Goal: Communication & Community: Share content

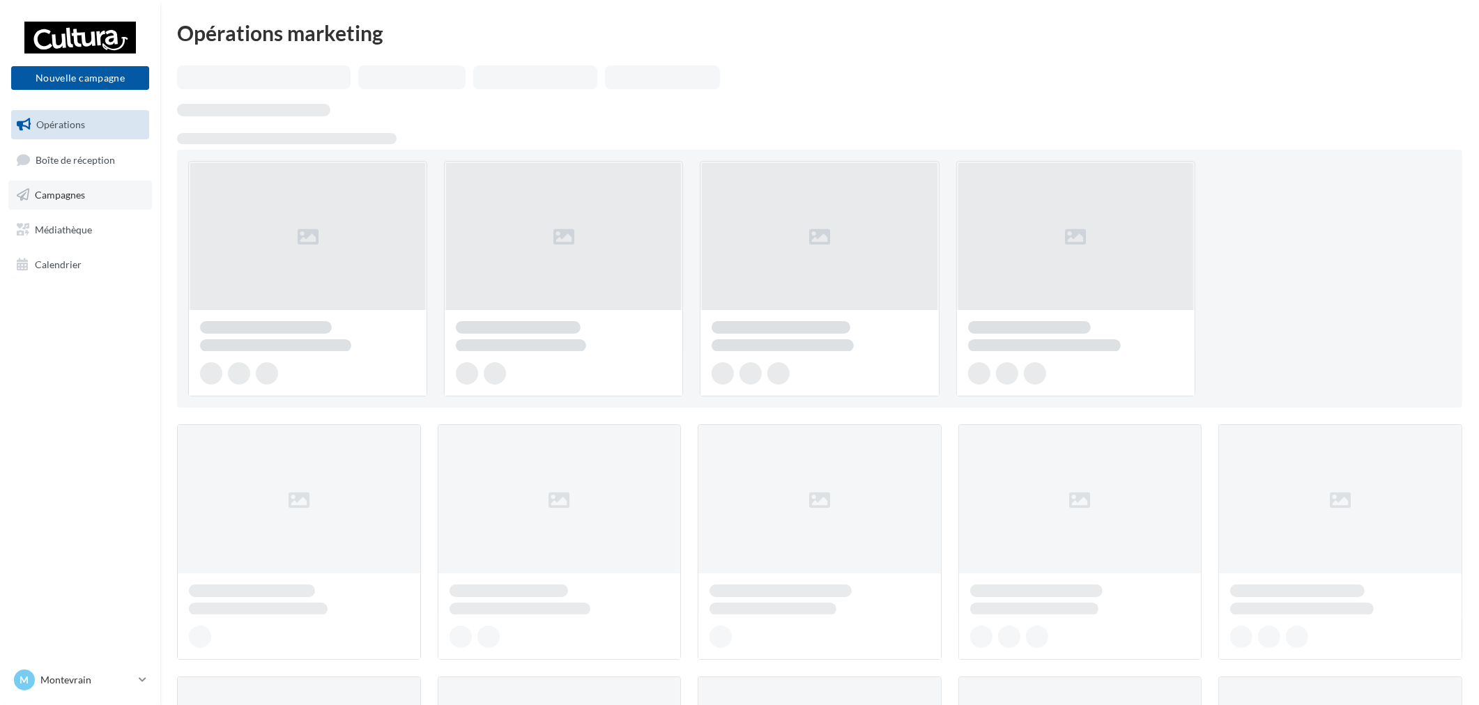
click at [101, 187] on link "Campagnes" at bounding box center [80, 194] width 144 height 29
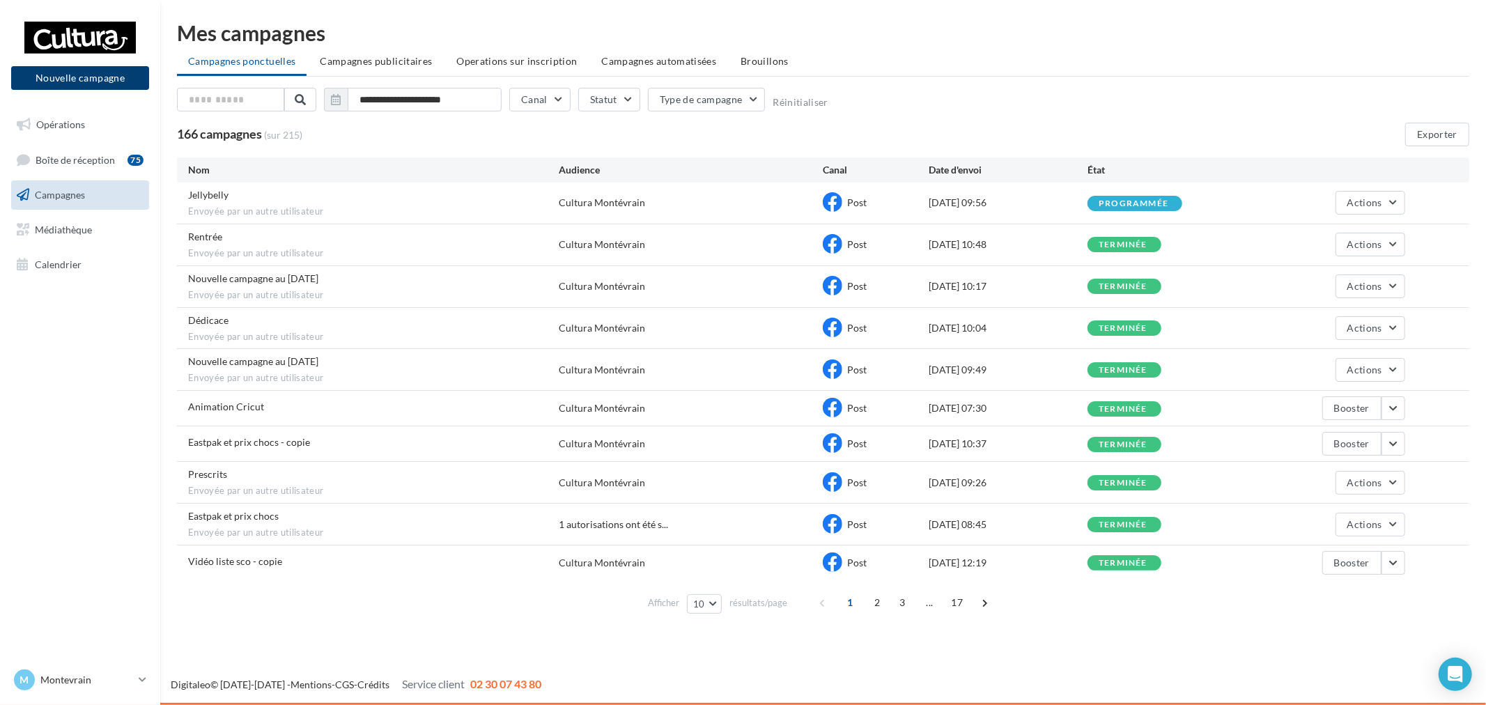
click at [92, 82] on button "Nouvelle campagne" at bounding box center [80, 78] width 138 height 24
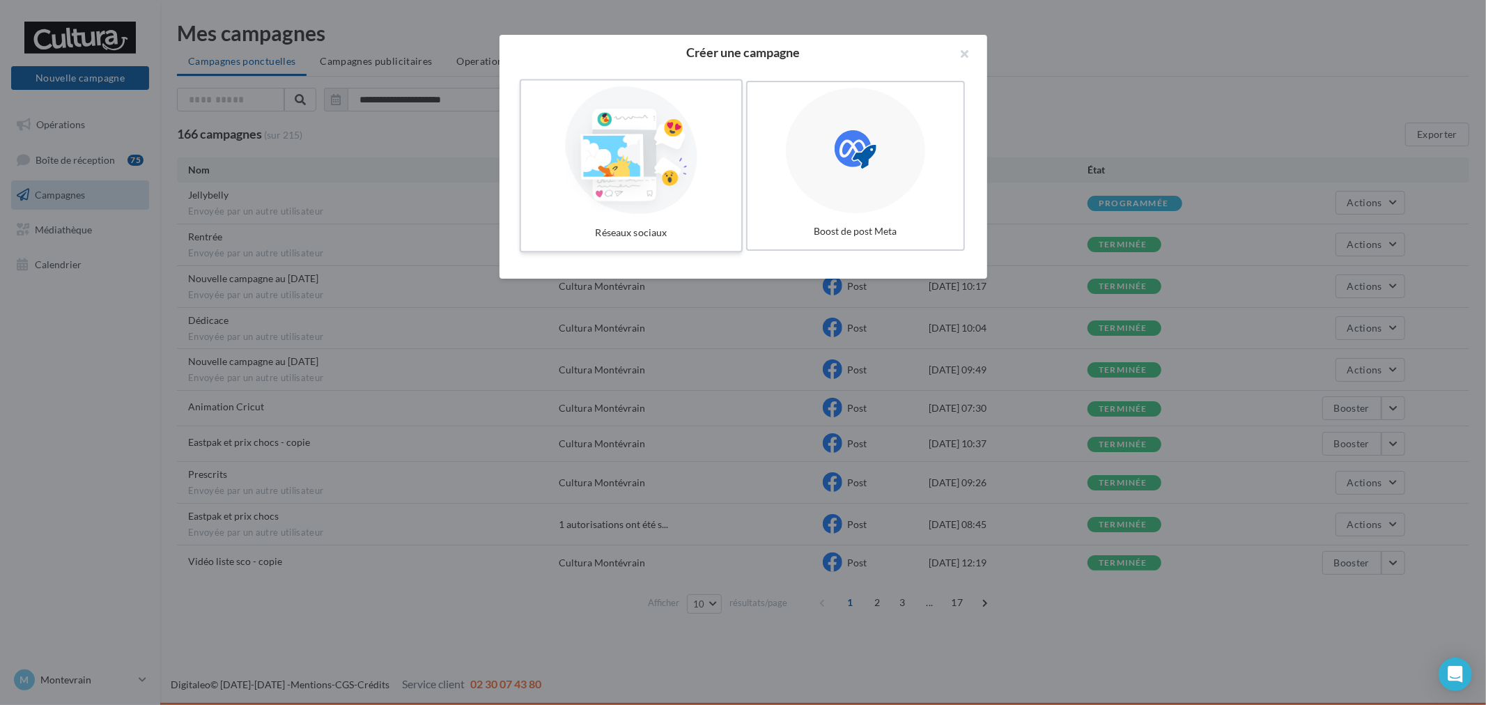
click at [619, 184] on div at bounding box center [631, 150] width 209 height 128
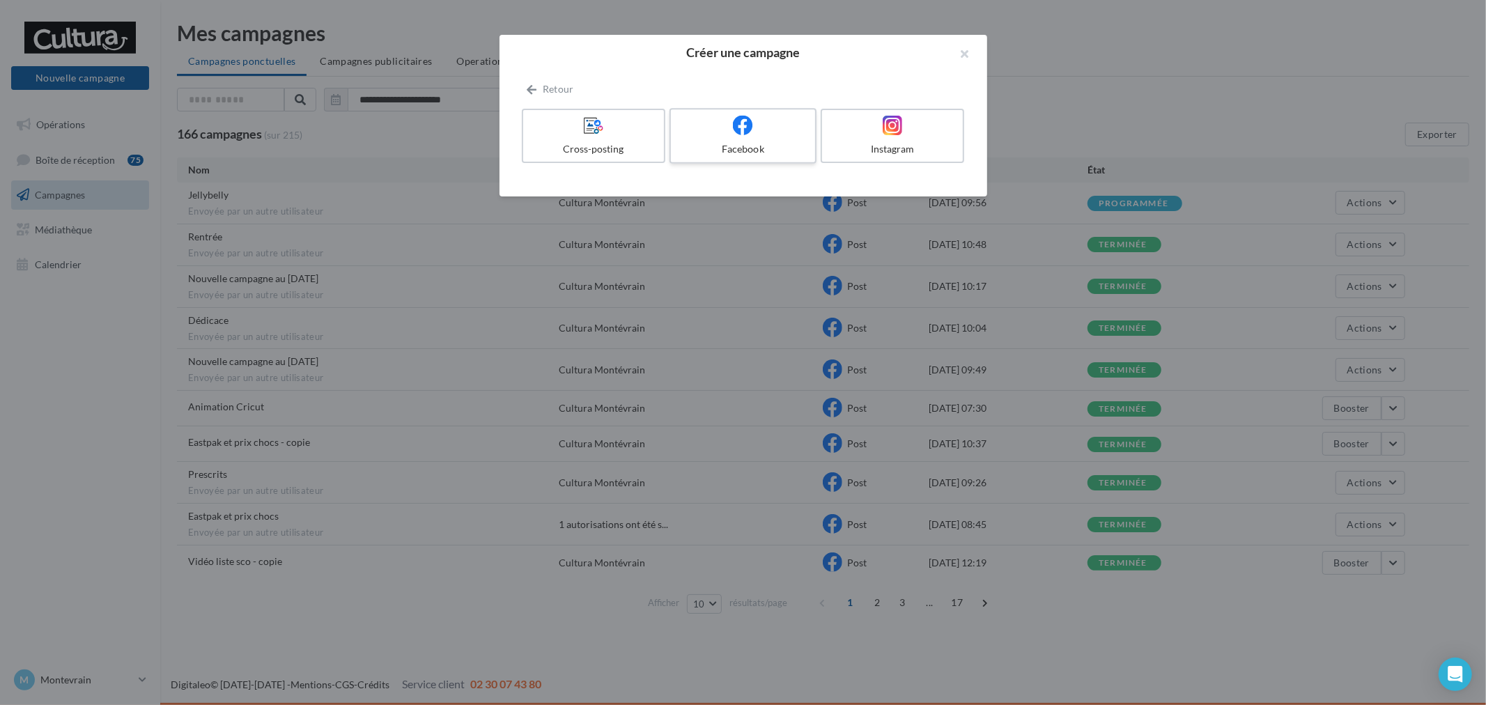
click at [749, 153] on div "Facebook" at bounding box center [743, 149] width 132 height 14
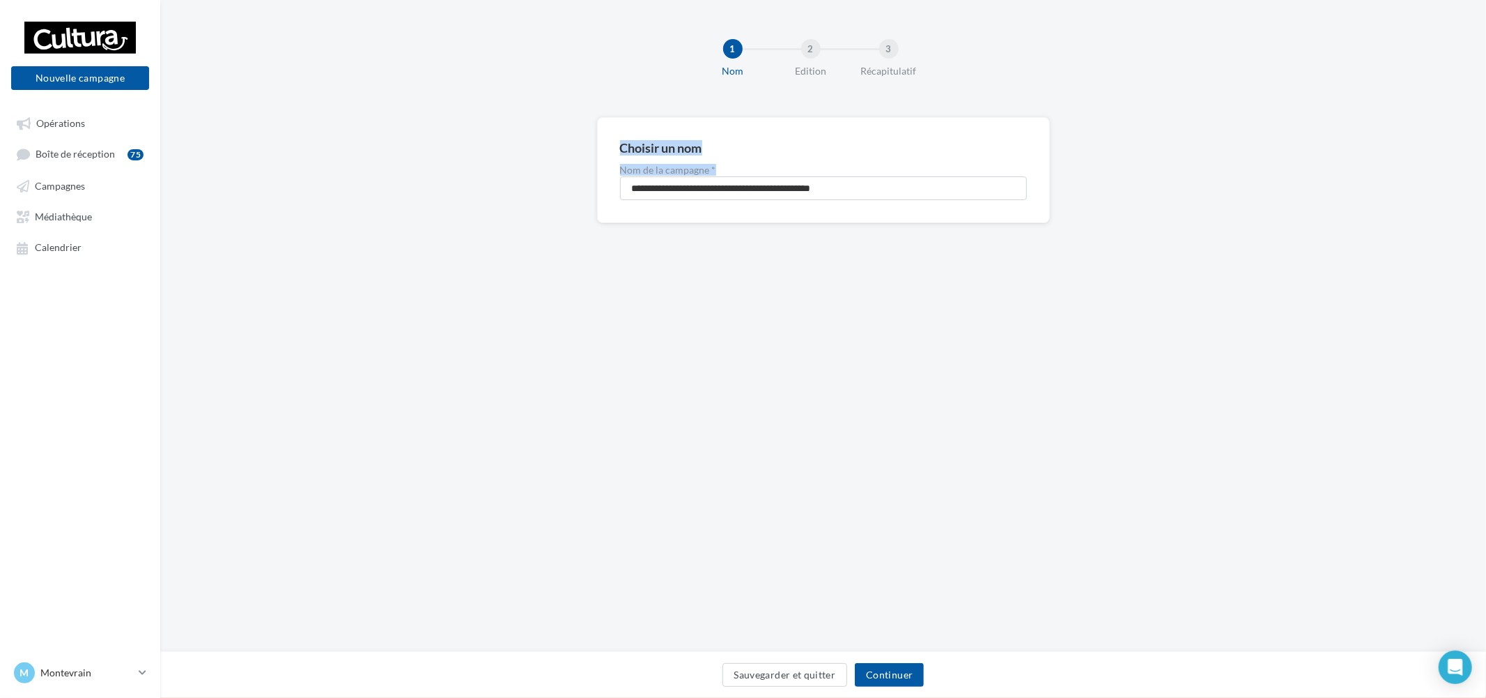
drag, startPoint x: 902, startPoint y: 174, endPoint x: 360, endPoint y: 162, distance: 542.3
click at [360, 162] on div "**********" at bounding box center [823, 192] width 1326 height 151
click at [783, 187] on input "**********" at bounding box center [823, 188] width 407 height 24
type input "**********"
click at [905, 680] on button "Continuer" at bounding box center [889, 675] width 69 height 24
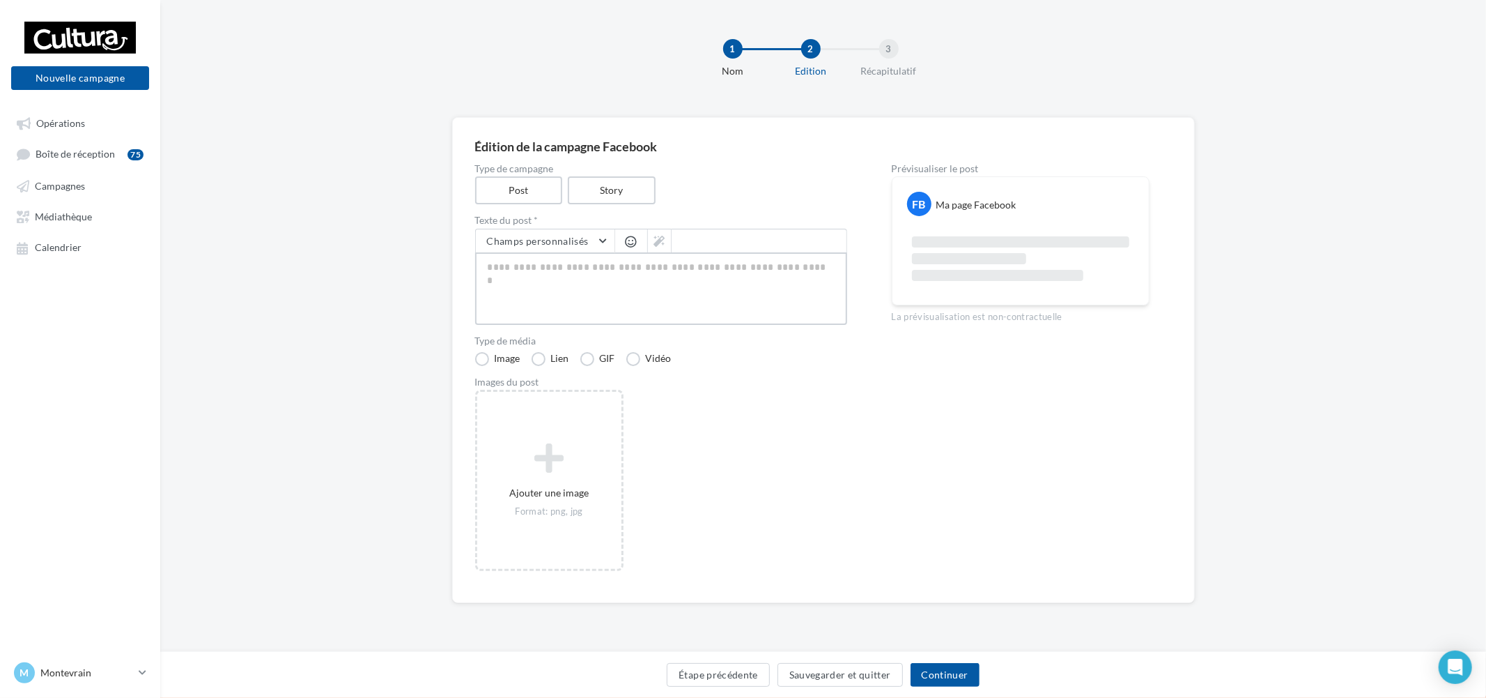
click at [573, 254] on textarea at bounding box center [661, 288] width 372 height 72
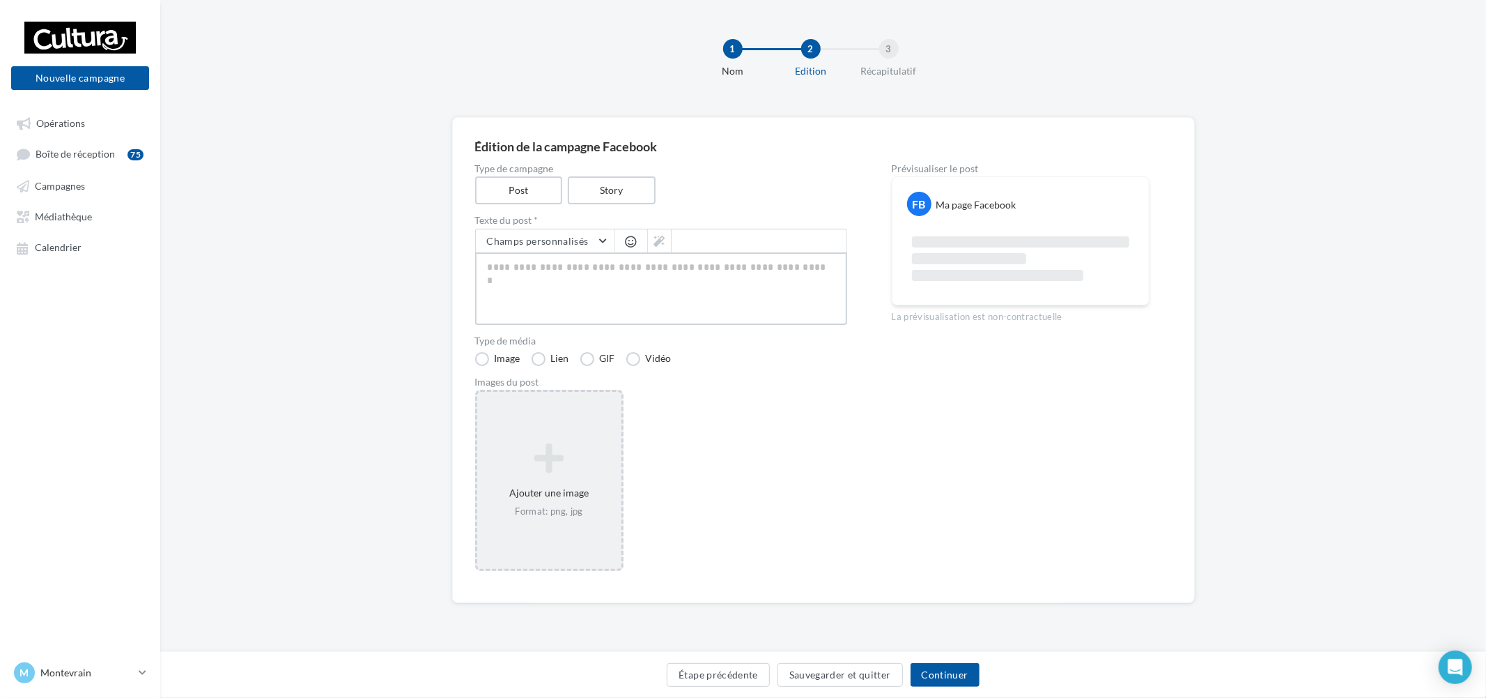
paste textarea "**********"
type textarea "**********"
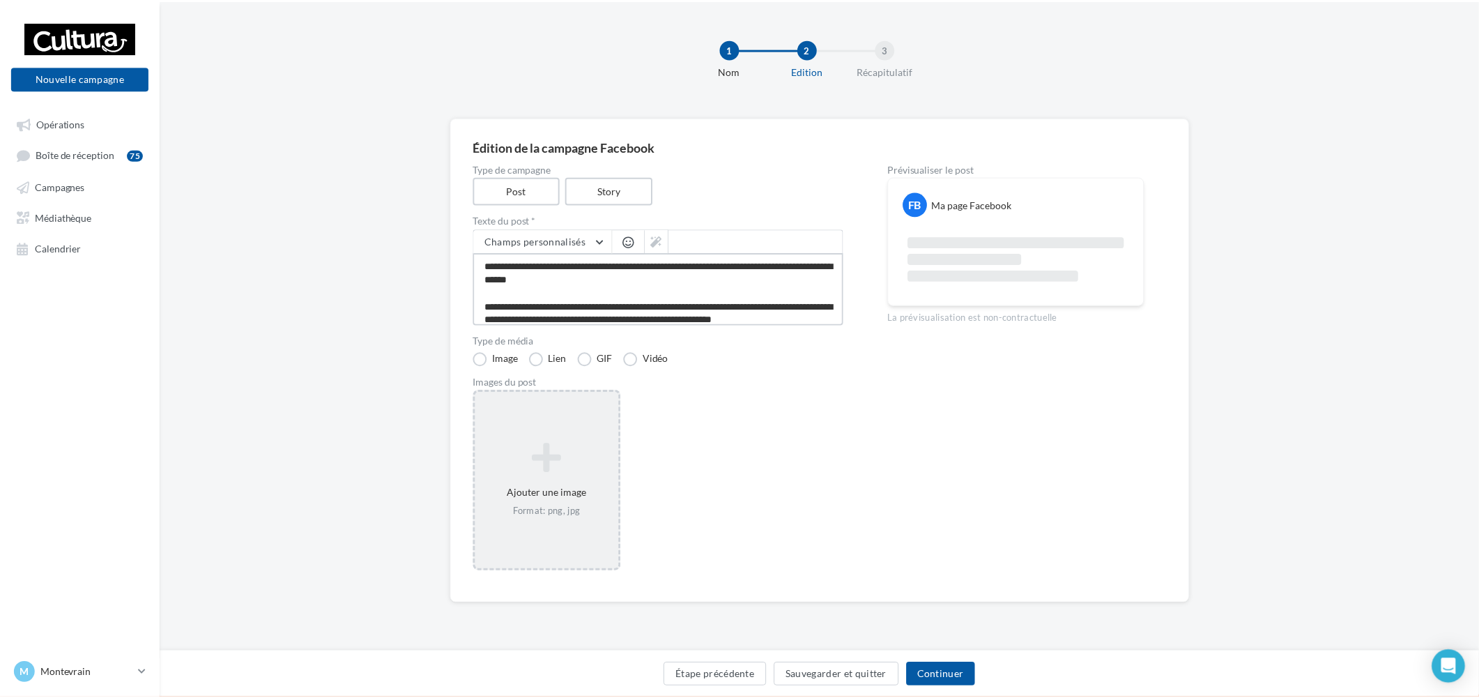
scroll to position [73, 0]
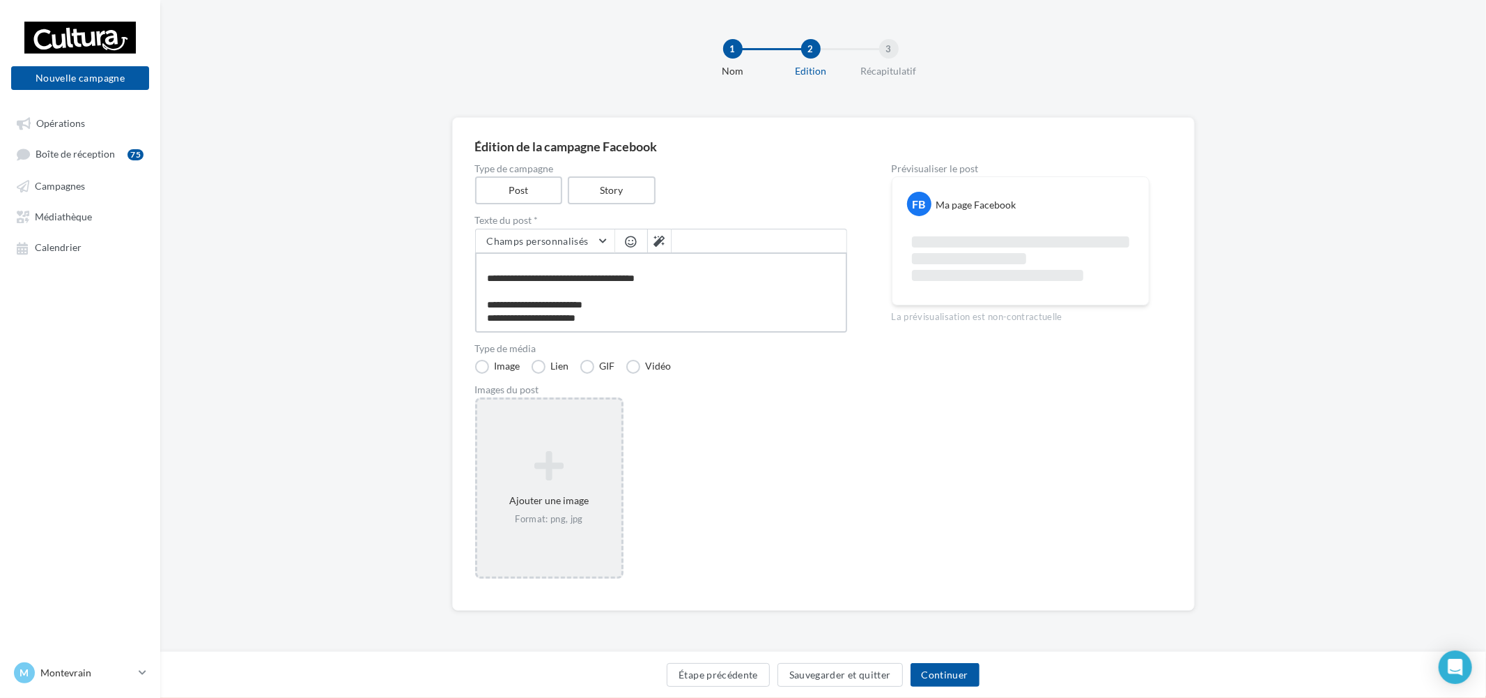
type textarea "**********"
click at [576, 481] on icon at bounding box center [549, 465] width 133 height 33
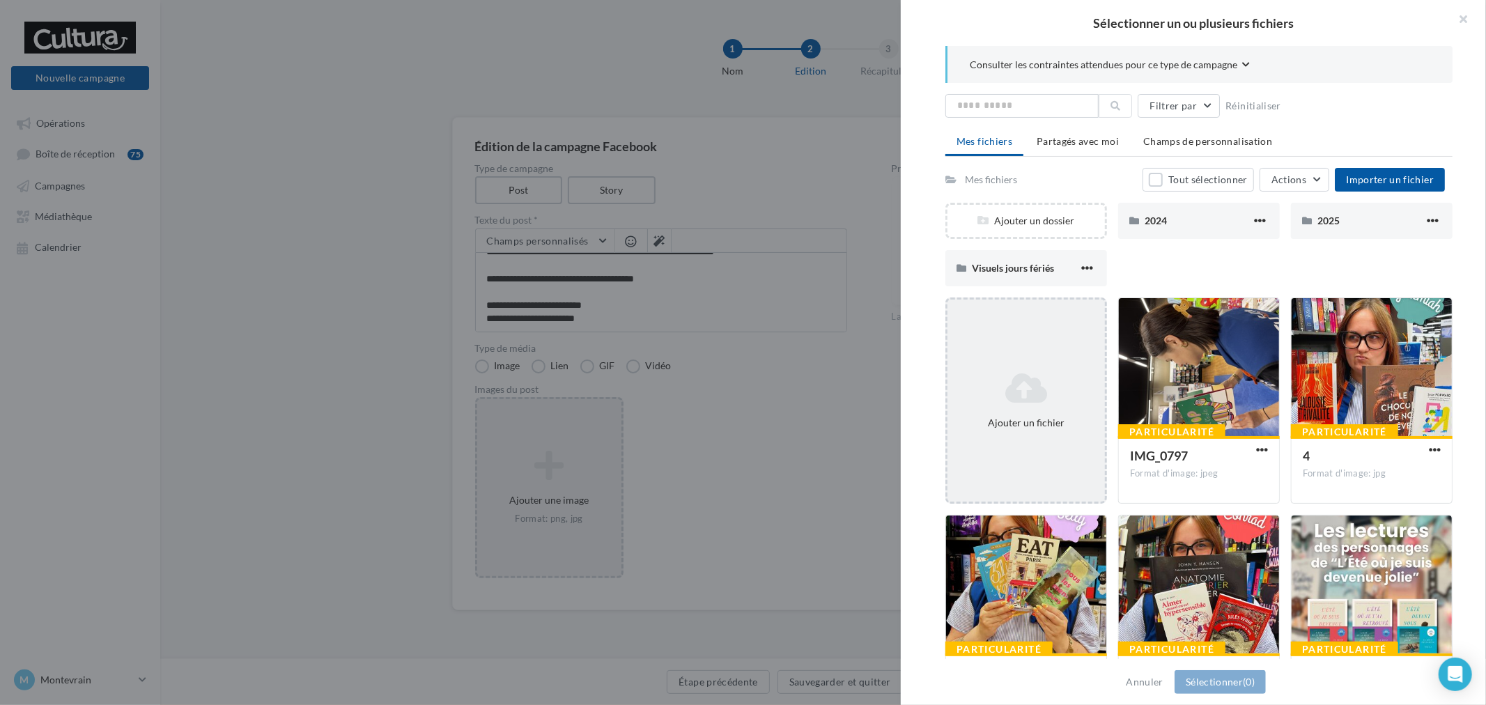
click at [1028, 410] on div "Ajouter un fichier" at bounding box center [1026, 401] width 157 height 70
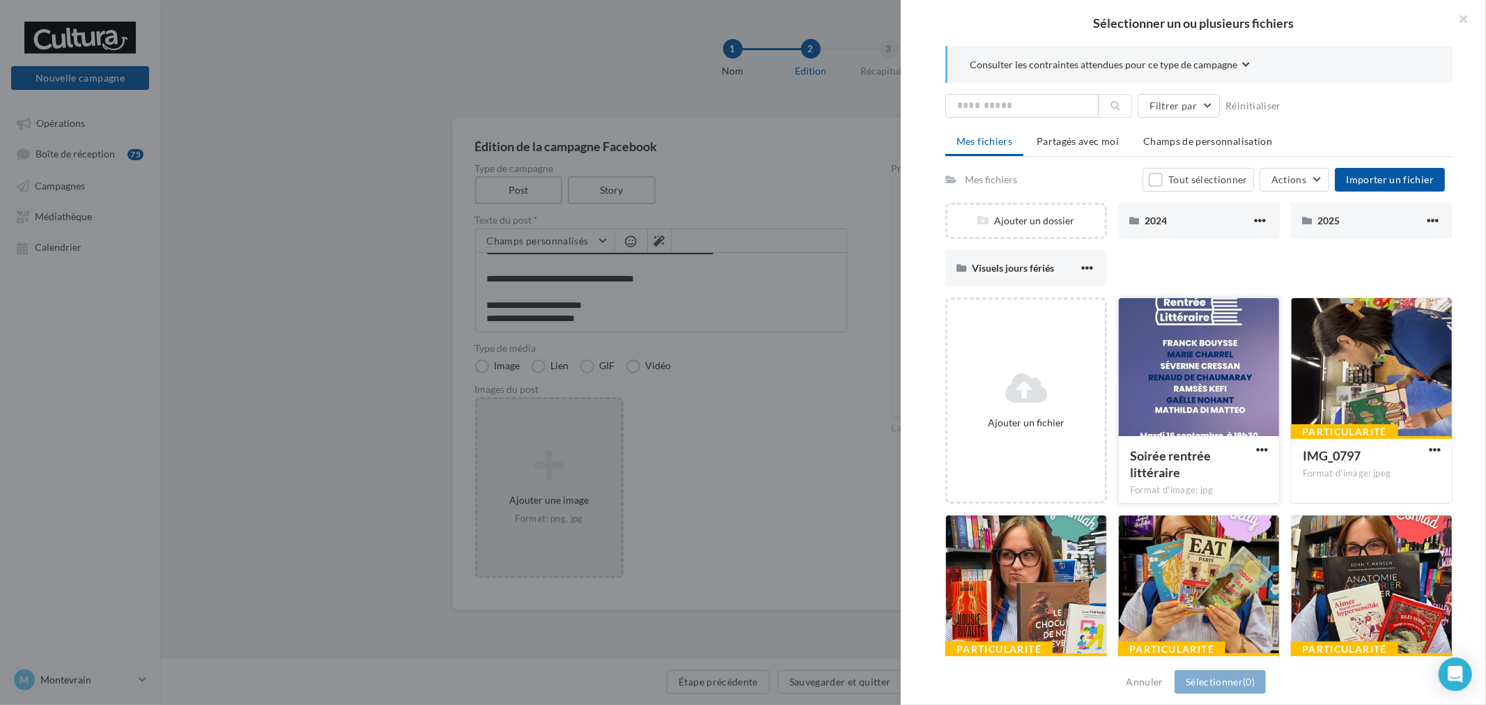
click at [1246, 359] on div at bounding box center [1199, 367] width 160 height 139
click at [1208, 695] on div "Annuler Sélectionner (1)" at bounding box center [1193, 682] width 585 height 46
click at [1238, 680] on button "Sélectionner (1)" at bounding box center [1220, 682] width 91 height 24
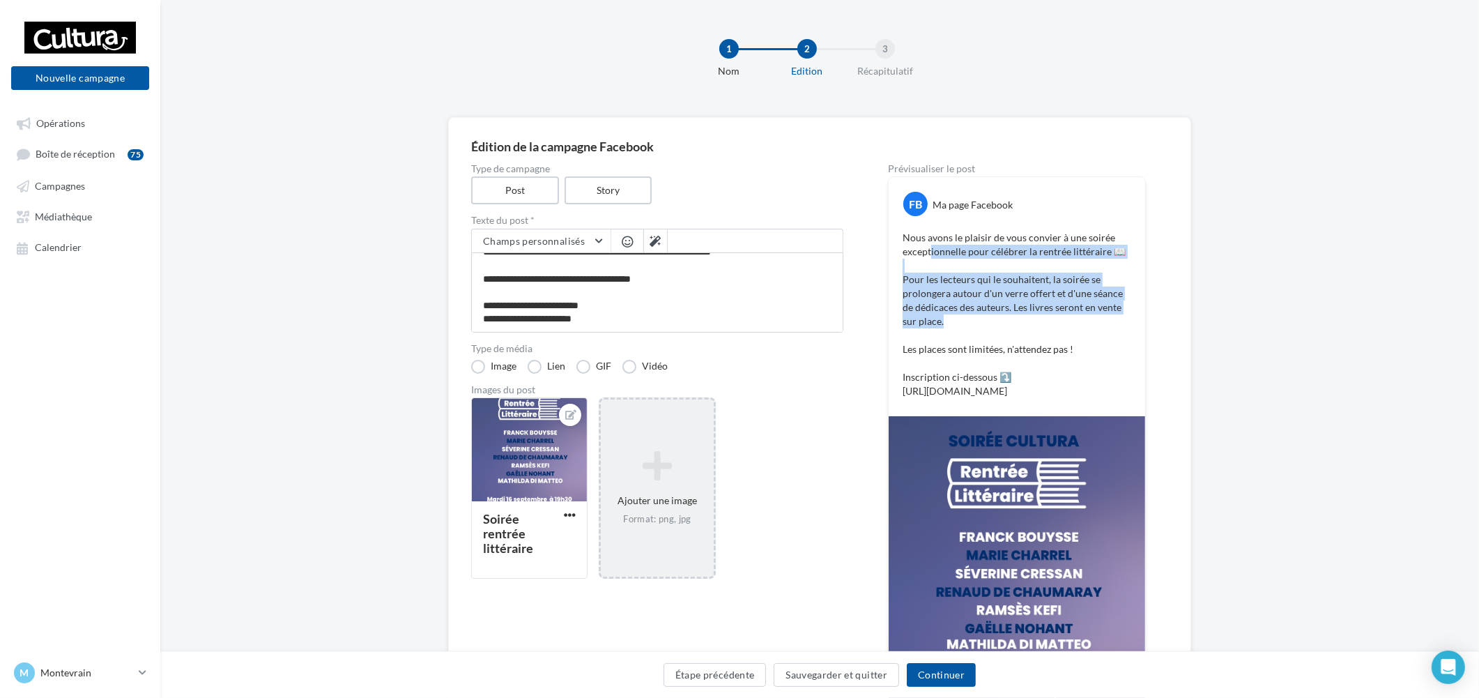
drag, startPoint x: 929, startPoint y: 258, endPoint x: 1061, endPoint y: 329, distance: 149.7
click at [1039, 323] on p "Nous avons le plaisir de vous convier à une soirée exceptionnelle pour célébrer…" at bounding box center [1016, 314] width 229 height 167
click at [1067, 329] on p "Nous avons le plaisir de vous convier à une soirée exceptionnelle pour célébrer…" at bounding box center [1016, 314] width 229 height 167
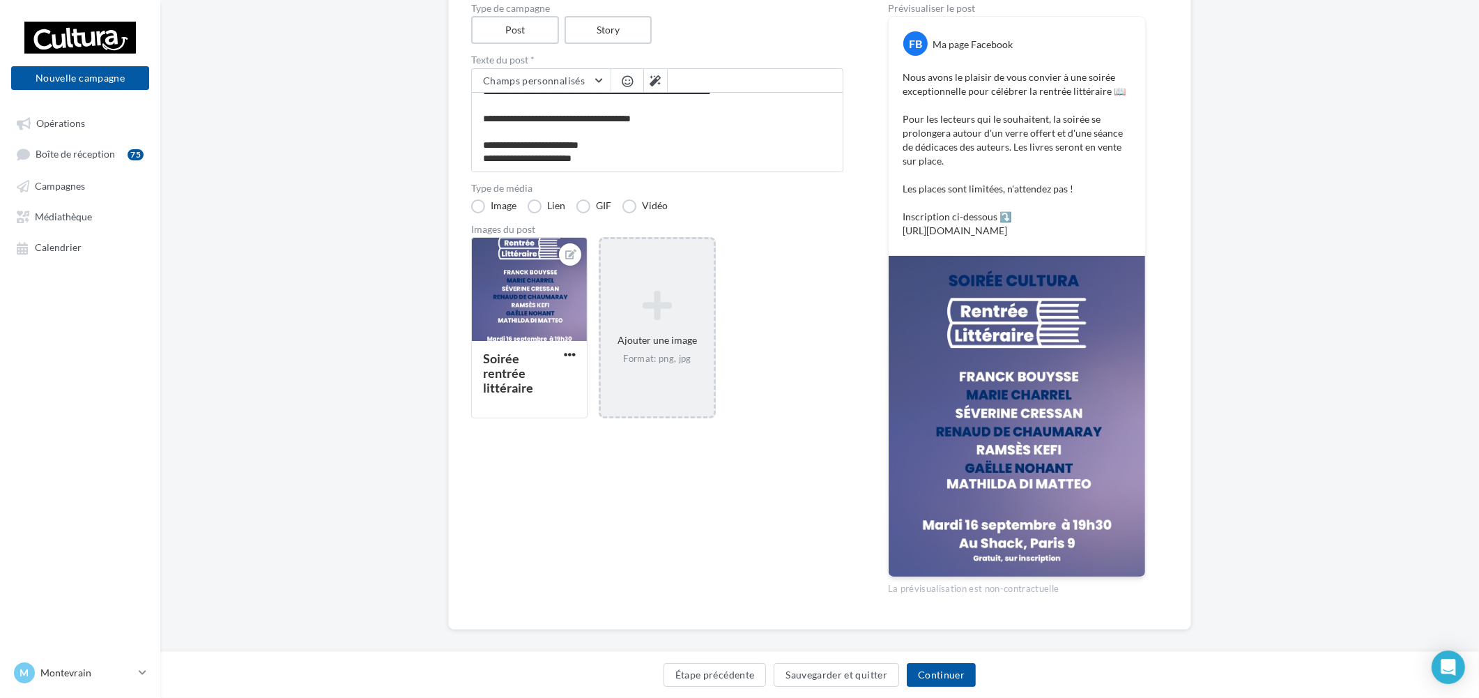
scroll to position [173, 0]
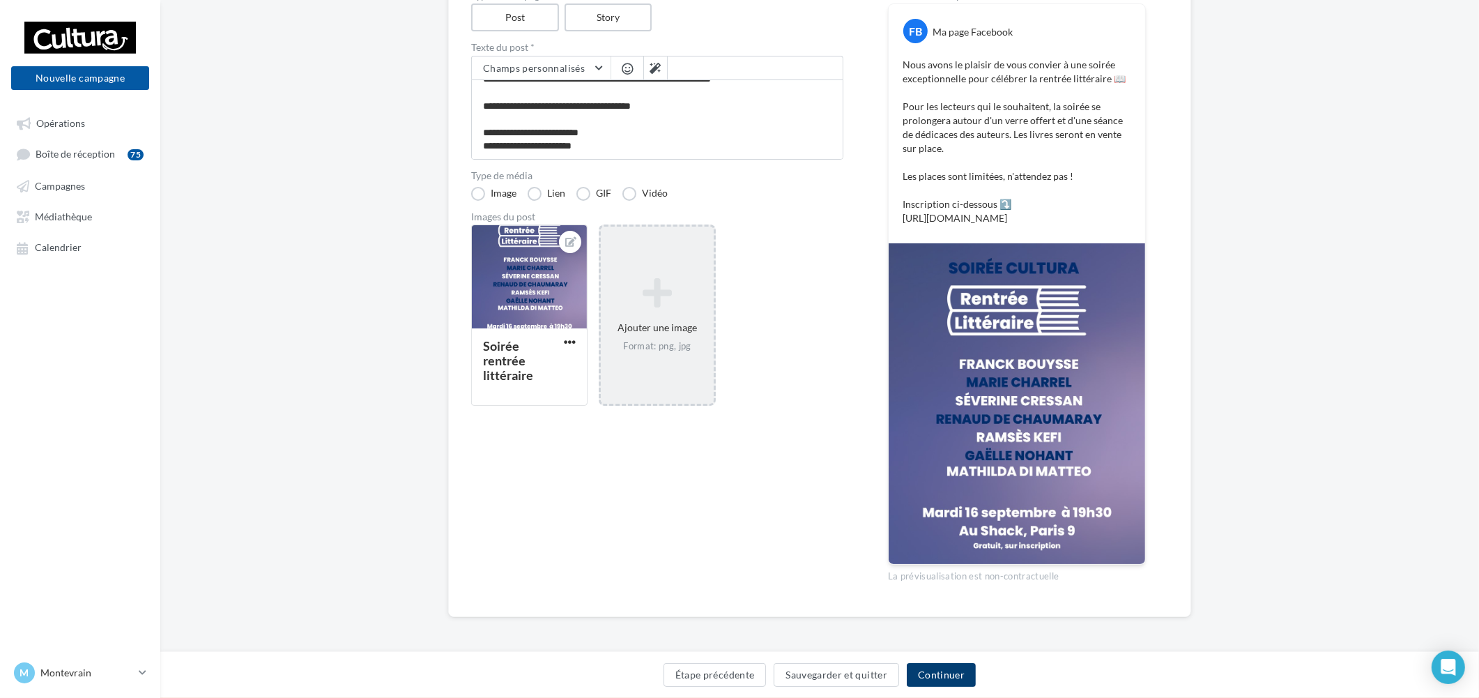
click at [955, 670] on button "Continuer" at bounding box center [941, 675] width 69 height 24
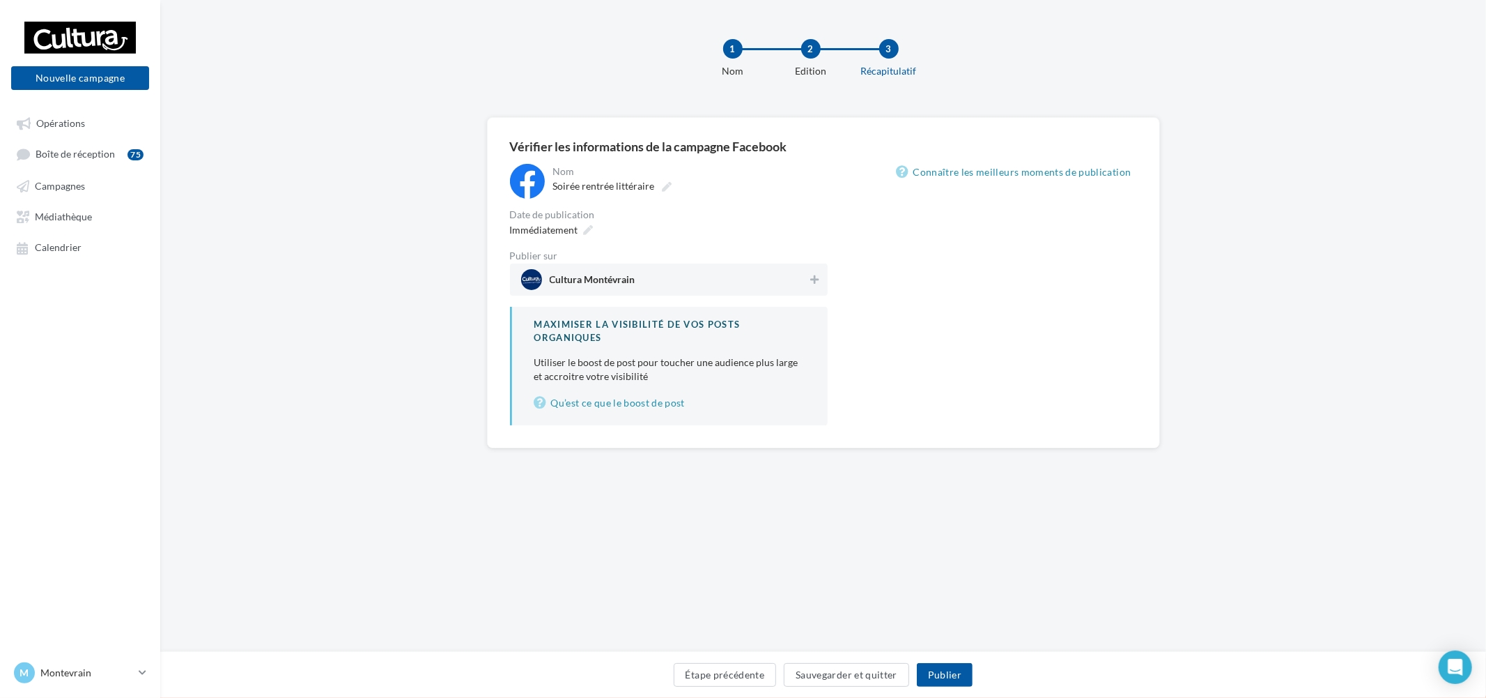
click at [640, 277] on span "Cultura Montévrain" at bounding box center [664, 279] width 287 height 21
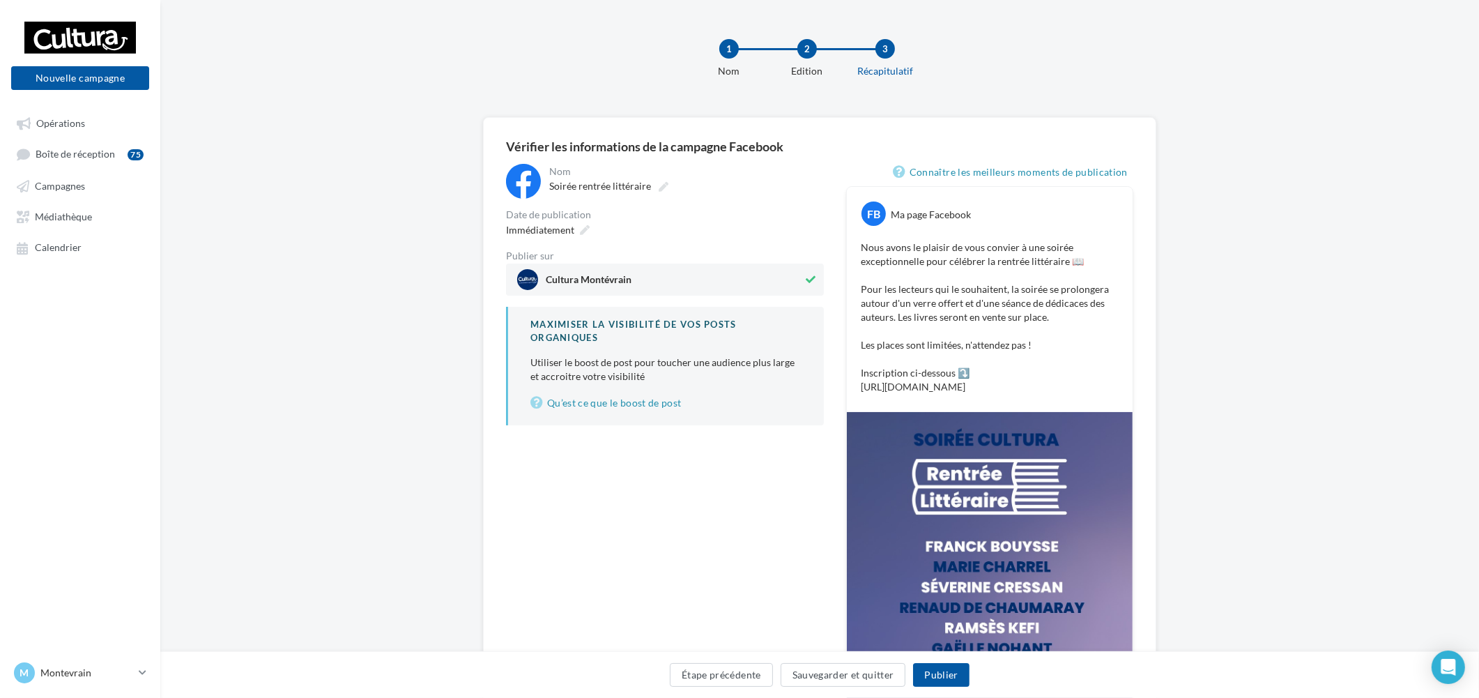
click at [580, 218] on div "Date de publication" at bounding box center [665, 215] width 318 height 10
click at [576, 224] on div "Immédiatement" at bounding box center [546, 230] width 92 height 20
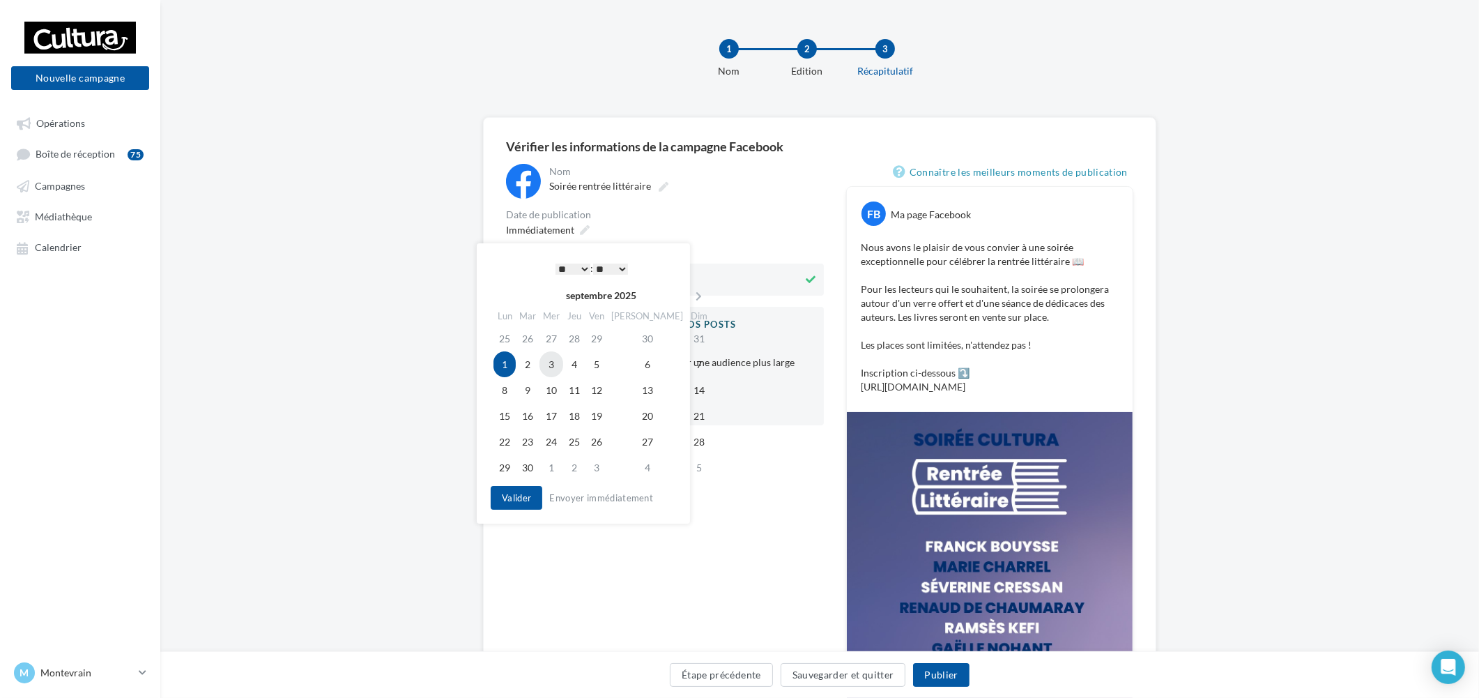
click at [556, 364] on td "3" at bounding box center [551, 364] width 24 height 26
click at [524, 498] on button "Valider" at bounding box center [517, 498] width 52 height 24
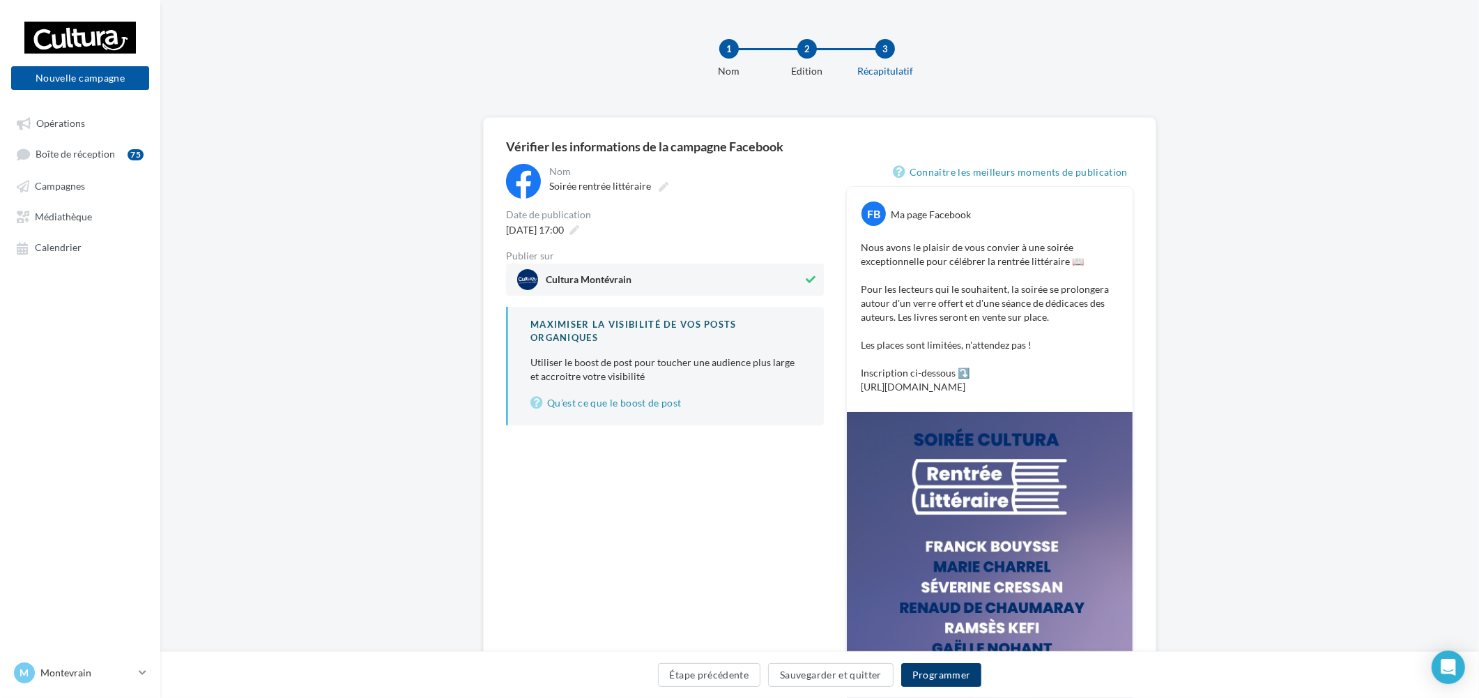
click at [939, 671] on button "Programmer" at bounding box center [941, 675] width 81 height 24
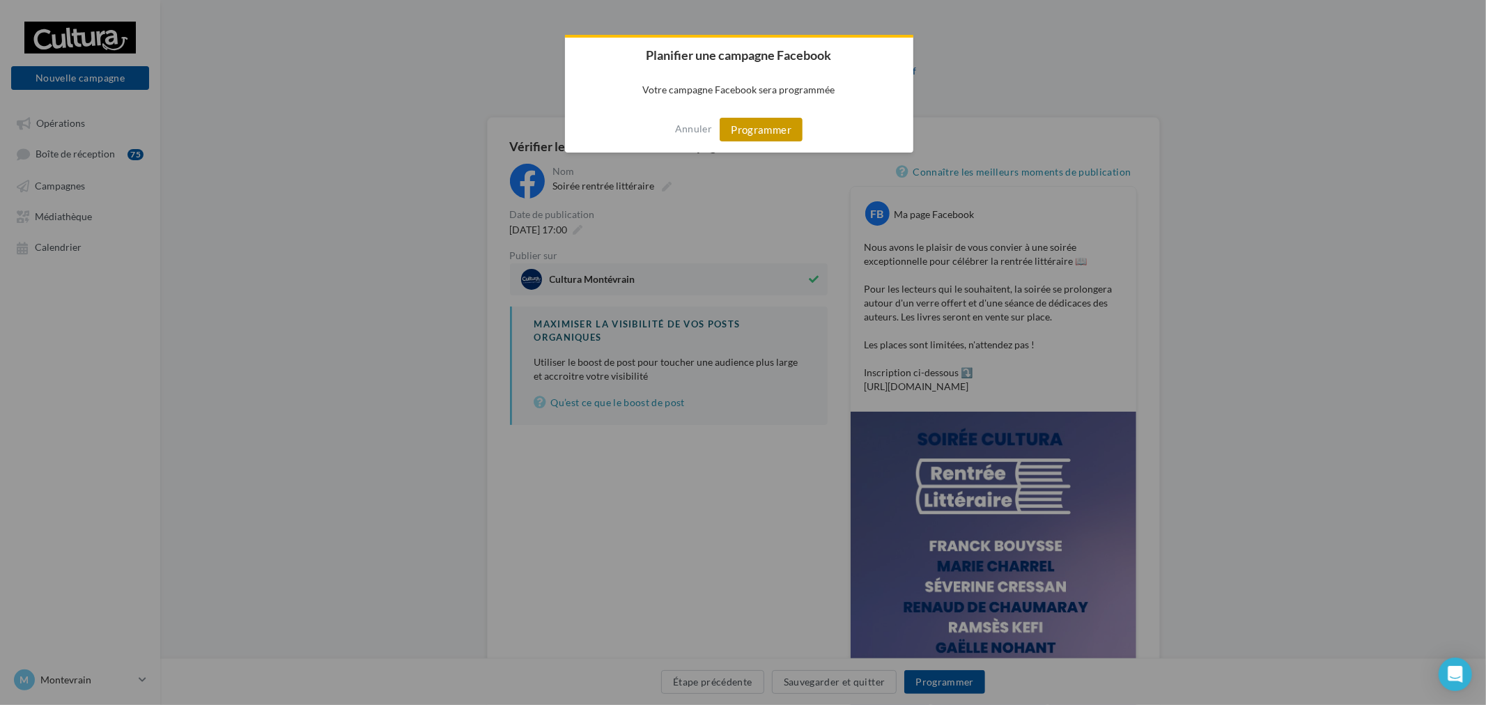
click at [753, 123] on button "Programmer" at bounding box center [761, 130] width 83 height 24
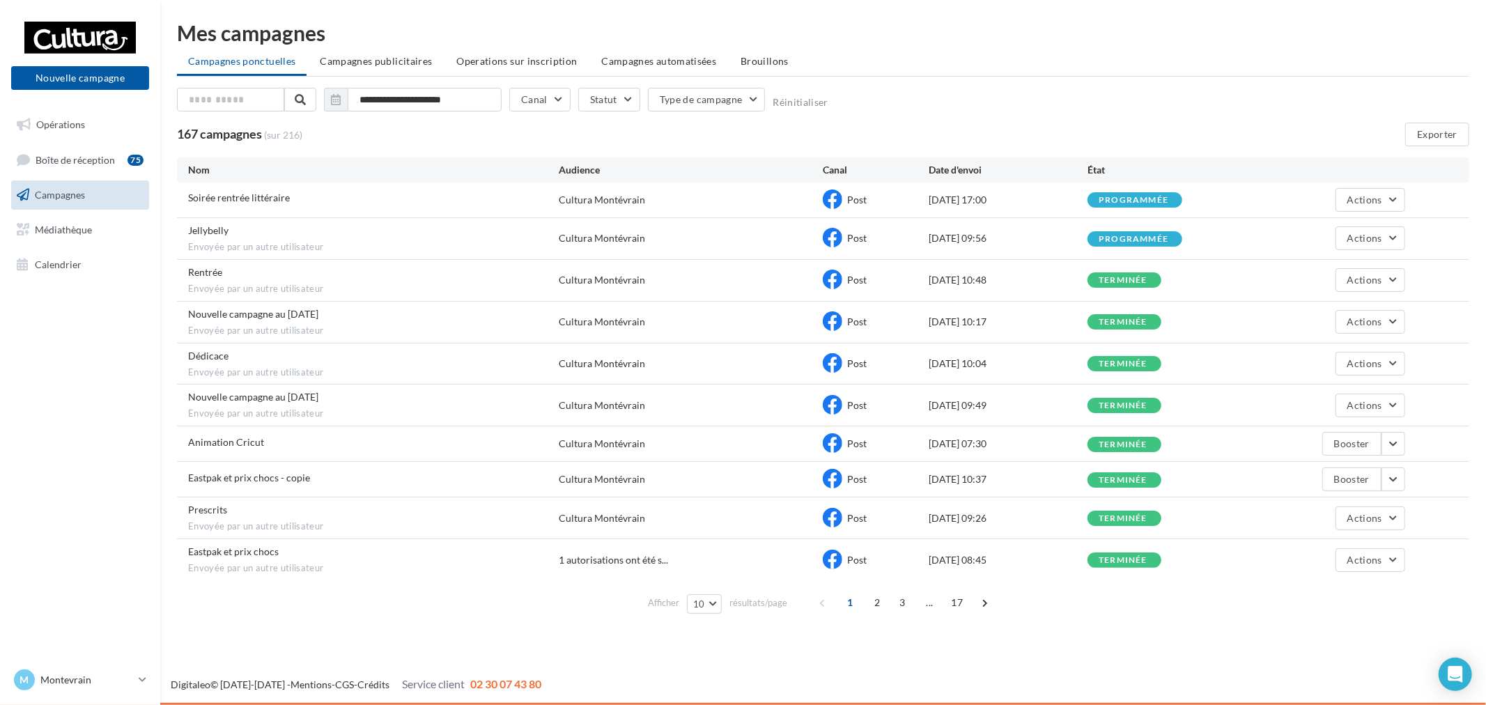
click at [120, 666] on nav "Nouvelle campagne Nouvelle campagne Opérations Boîte de réception 75 Campagnes …" at bounding box center [80, 352] width 160 height 705
click at [108, 681] on p "Montevrain" at bounding box center [86, 680] width 93 height 14
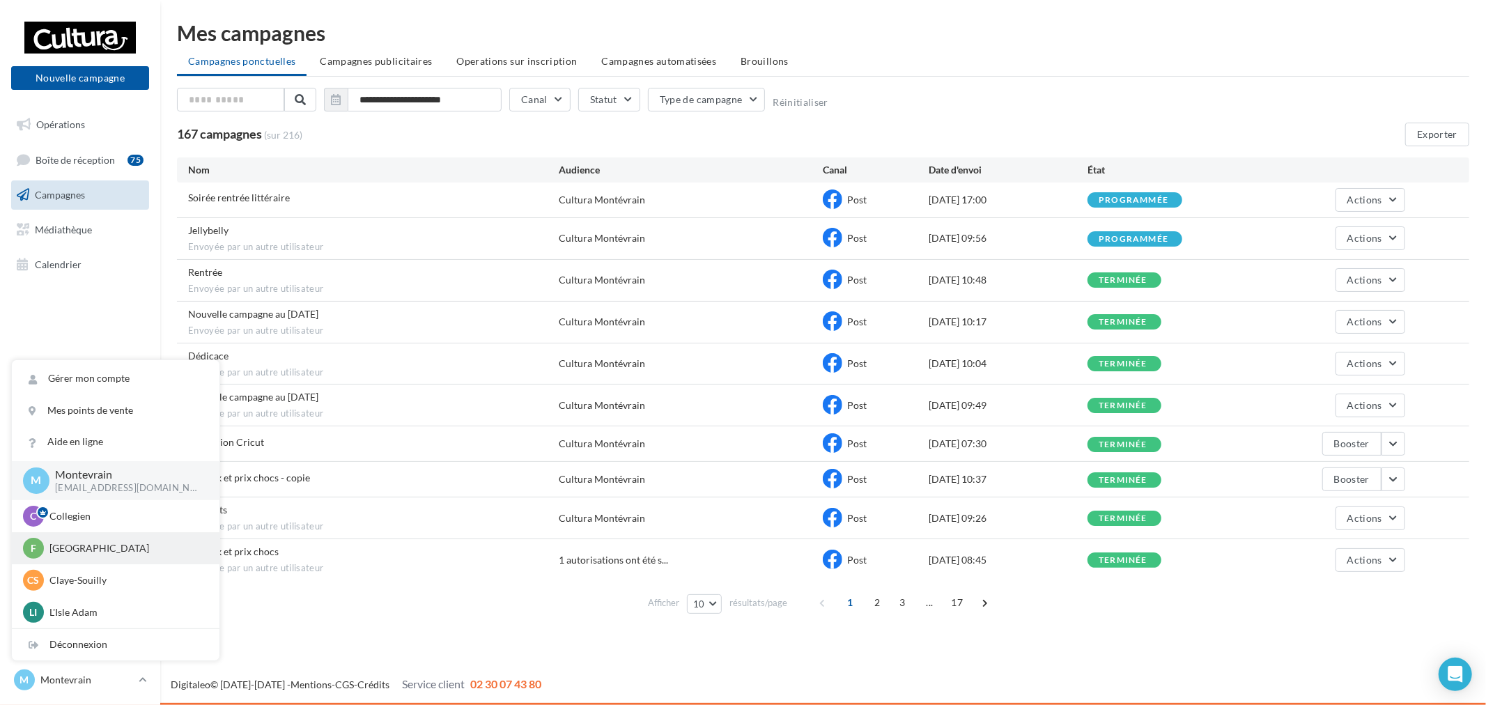
click at [127, 541] on p "Franconville" at bounding box center [125, 548] width 153 height 14
